Goal: Complete application form

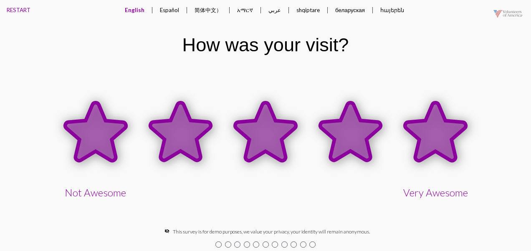
click at [431, 139] on icon at bounding box center [435, 132] width 61 height 58
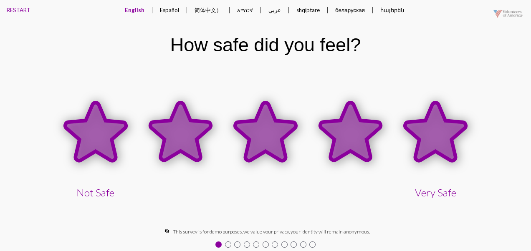
click at [431, 138] on icon at bounding box center [435, 132] width 61 height 58
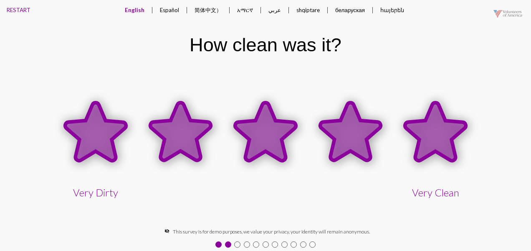
click at [431, 138] on icon at bounding box center [435, 132] width 61 height 58
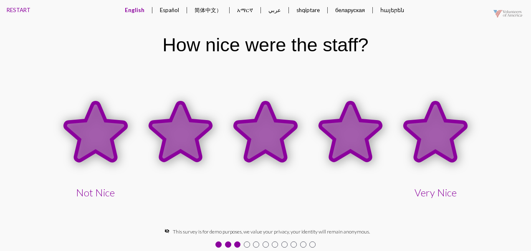
click at [431, 134] on icon at bounding box center [435, 132] width 61 height 58
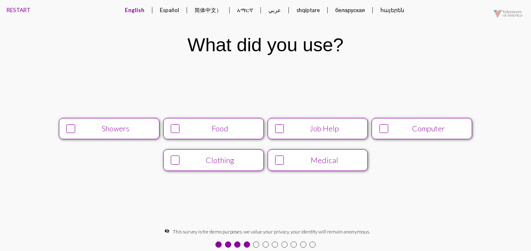
click at [329, 159] on div "Medical" at bounding box center [324, 160] width 76 height 9
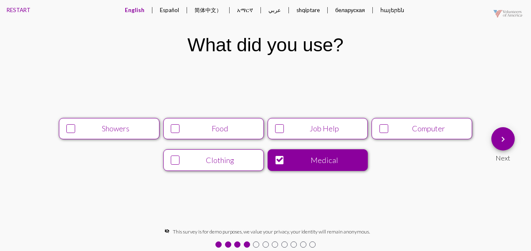
click at [501, 140] on mat-icon "keyboard_arrow_right" at bounding box center [503, 139] width 10 height 10
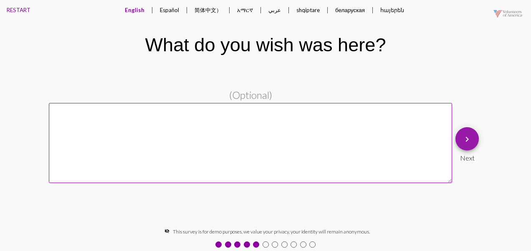
click at [465, 139] on mat-icon "keyboard_arrow_right" at bounding box center [467, 139] width 10 height 10
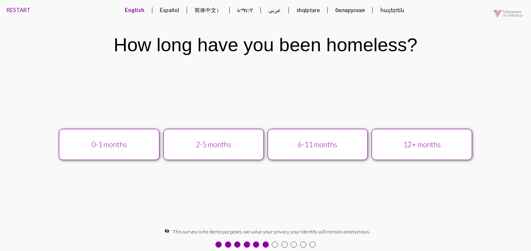
click at [428, 141] on div "12+ months" at bounding box center [422, 144] width 90 height 9
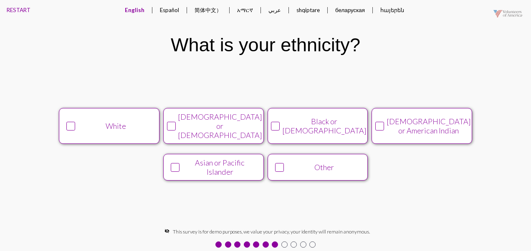
click at [285, 242] on div at bounding box center [284, 245] width 6 height 6
click at [319, 164] on div "Other" at bounding box center [324, 167] width 76 height 9
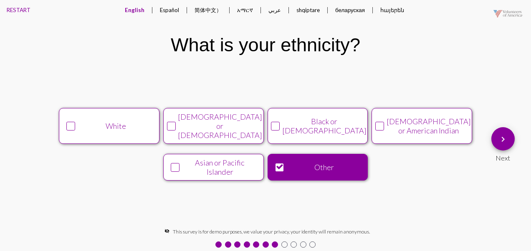
click at [499, 143] on mat-icon "keyboard_arrow_right" at bounding box center [503, 139] width 10 height 10
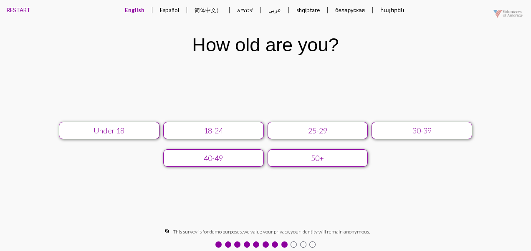
click at [293, 244] on div at bounding box center [294, 245] width 6 height 6
click at [330, 157] on div "50+" at bounding box center [318, 158] width 90 height 9
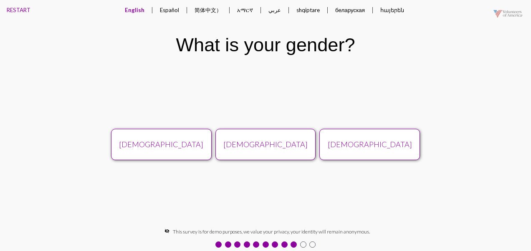
click at [361, 144] on div "[DEMOGRAPHIC_DATA]" at bounding box center [370, 144] width 90 height 9
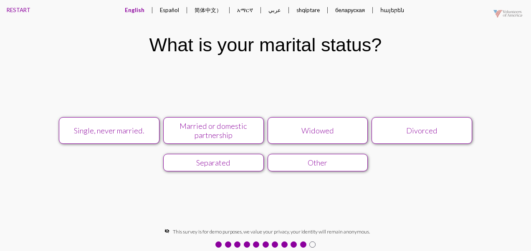
click at [341, 129] on div "Widowed" at bounding box center [318, 130] width 90 height 9
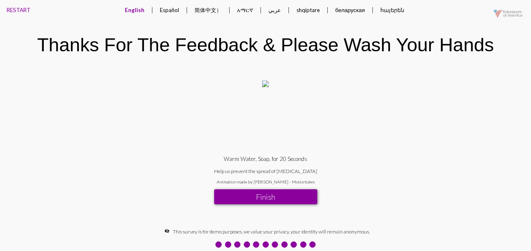
click at [290, 194] on button "Finish" at bounding box center [265, 197] width 103 height 15
